Goal: Task Accomplishment & Management: Use online tool/utility

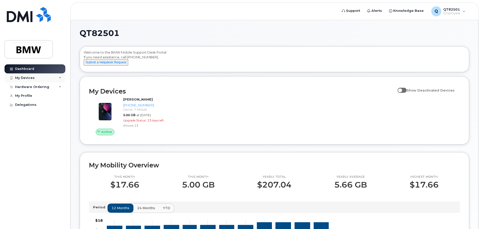
click at [60, 79] on icon at bounding box center [60, 78] width 3 height 3
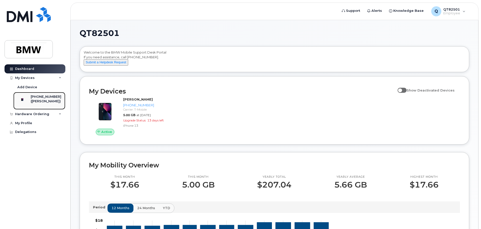
click at [36, 99] on div "[PHONE_NUMBER]" at bounding box center [46, 96] width 31 height 5
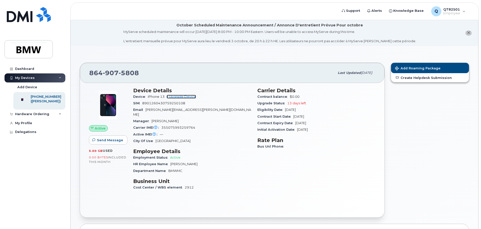
click at [188, 97] on link "+ Upgrade Device" at bounding box center [180, 97] width 29 height 4
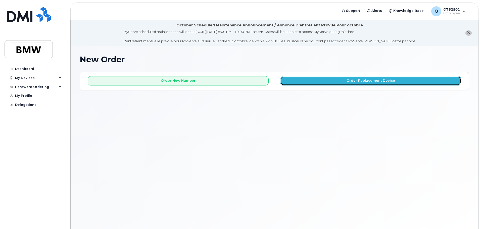
click at [306, 81] on button "Order Replacement Device" at bounding box center [370, 80] width 181 height 9
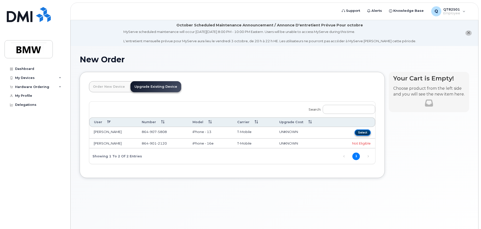
click at [365, 131] on button "Select" at bounding box center [362, 132] width 16 height 6
